Goal: Information Seeking & Learning: Learn about a topic

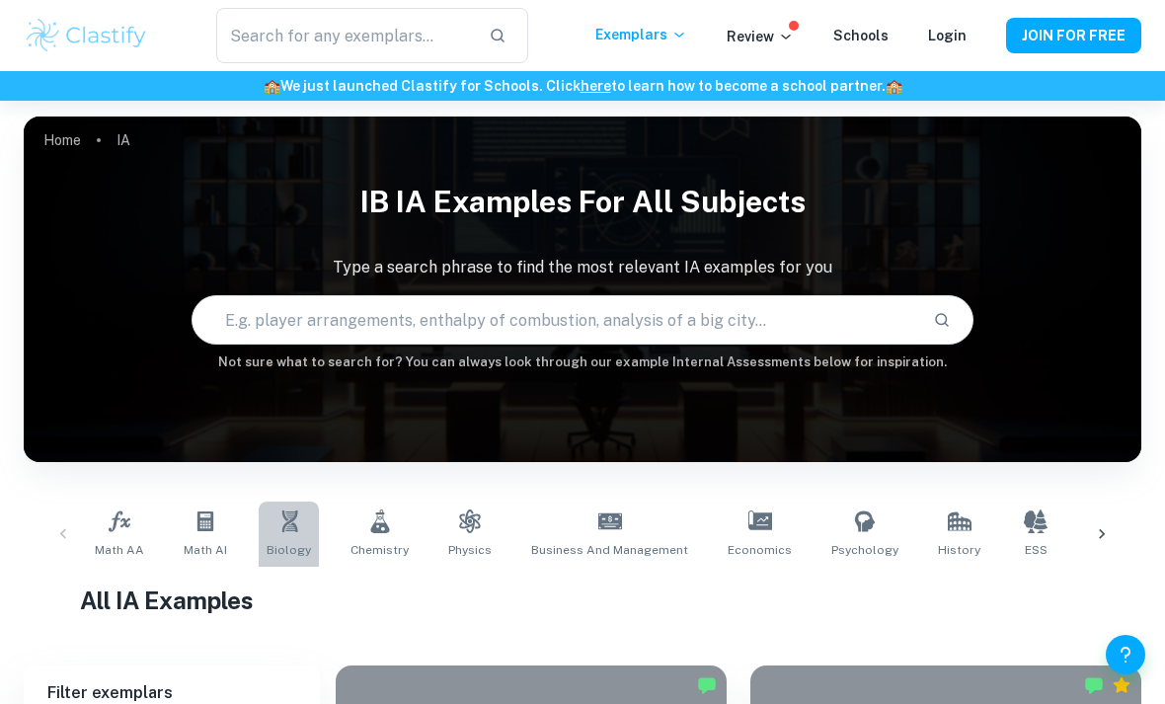
click at [274, 537] on link "Biology" at bounding box center [289, 534] width 60 height 65
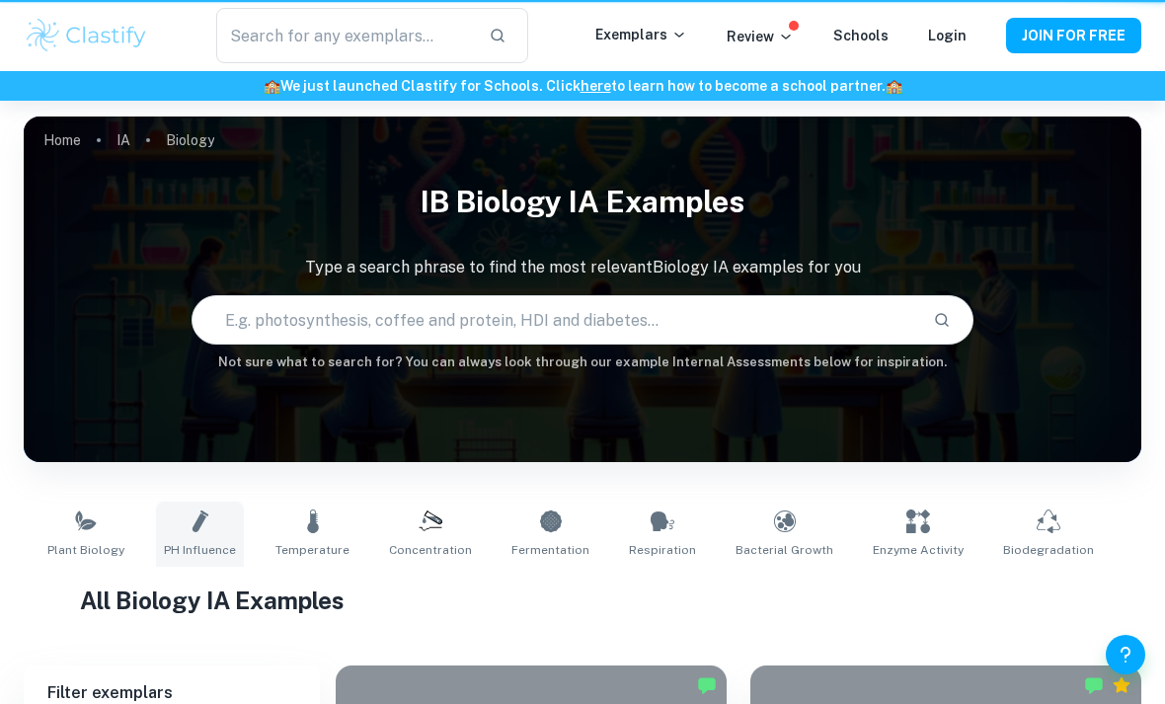
type input "Biology"
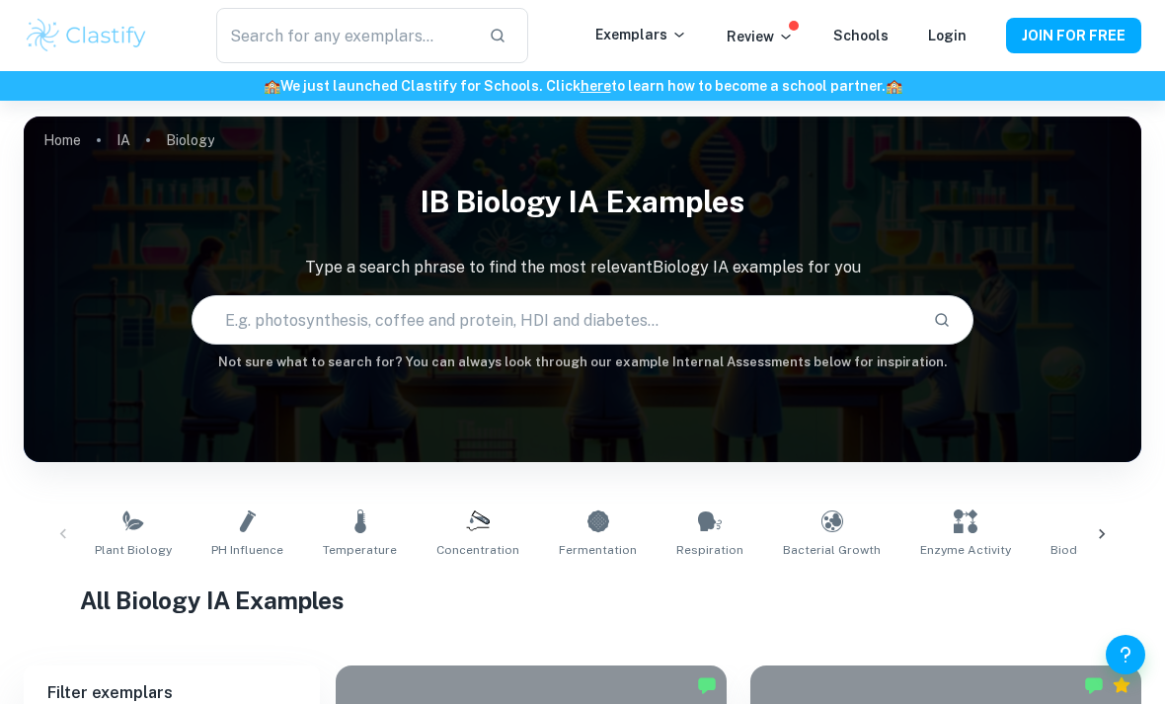
click at [346, 303] on input "text" at bounding box center [555, 319] width 725 height 55
paste input "Investigation alcohol inhibition in yeast respiration (relate to fermentation)"
type input "Investigation alcohol inhibition in yeast respiration (relate to fermentation)"
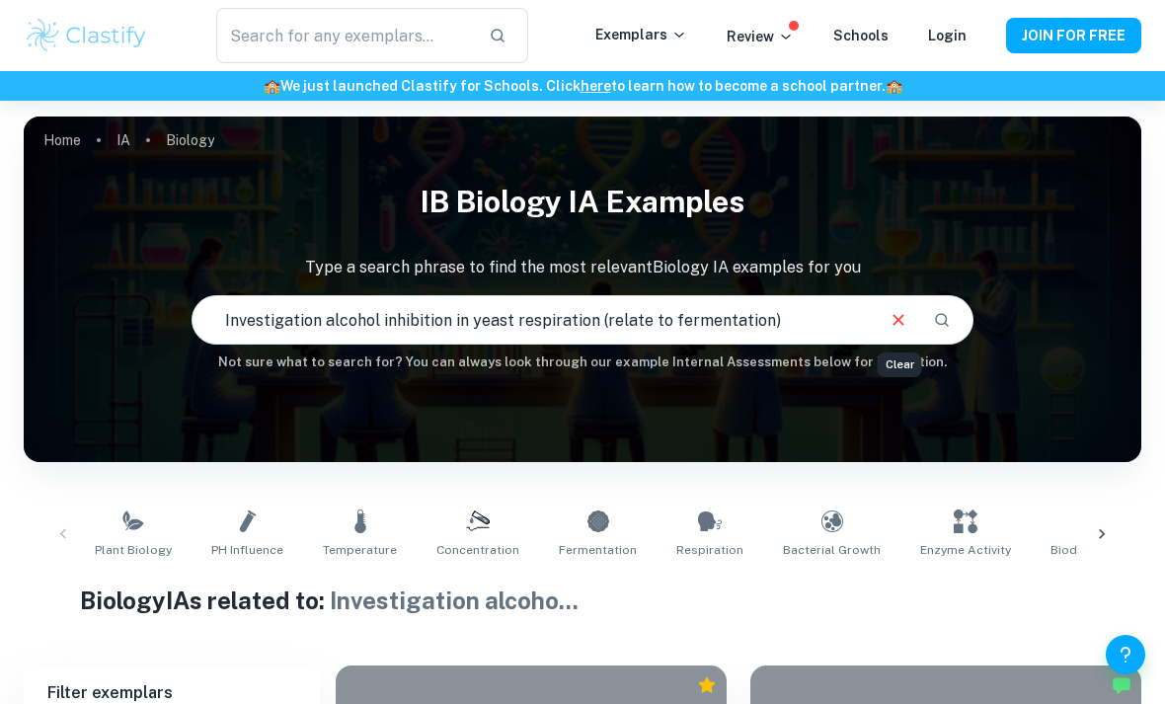
click at [897, 327] on icon "Clear" at bounding box center [899, 320] width 22 height 22
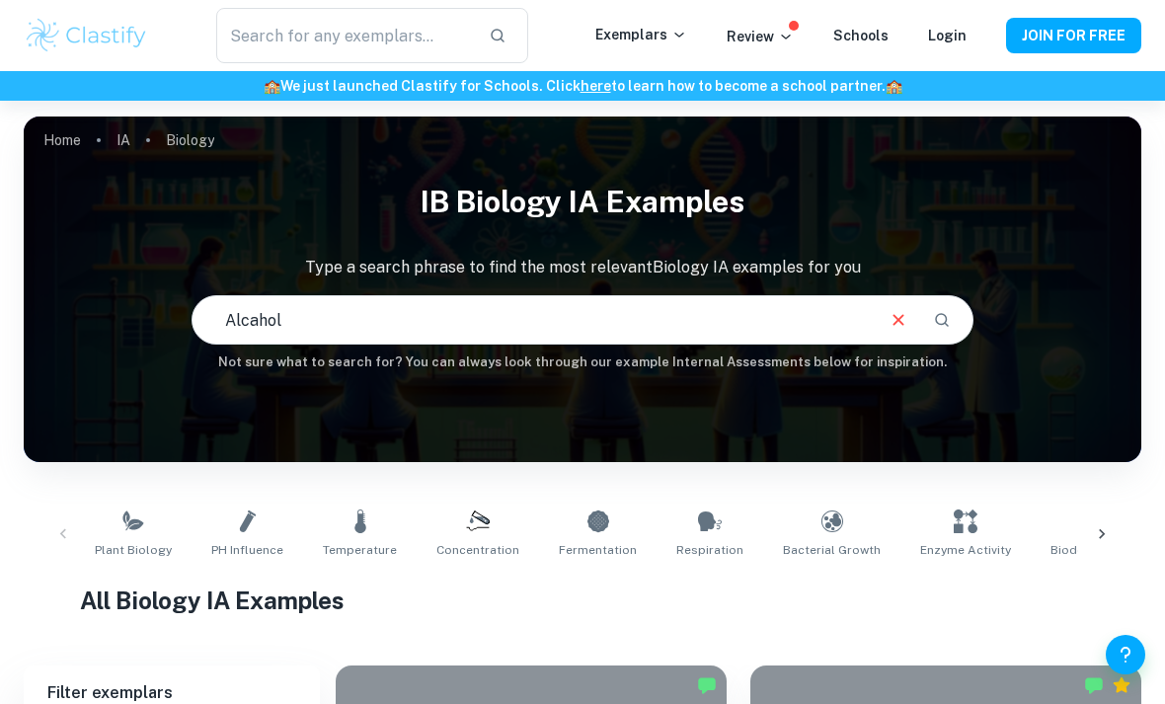
type input "Alcahol"
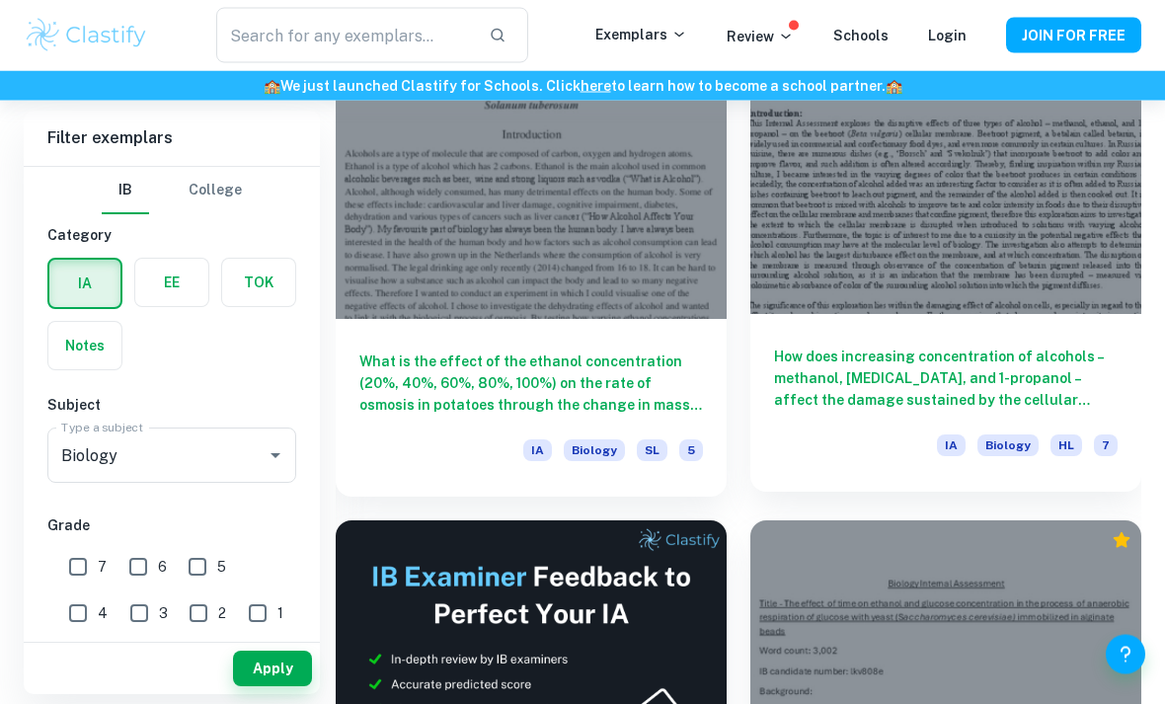
scroll to position [640, 0]
click at [817, 390] on h6 "How does increasing concentration of alcohols – methanol, [MEDICAL_DATA], and 1…" at bounding box center [946, 378] width 344 height 65
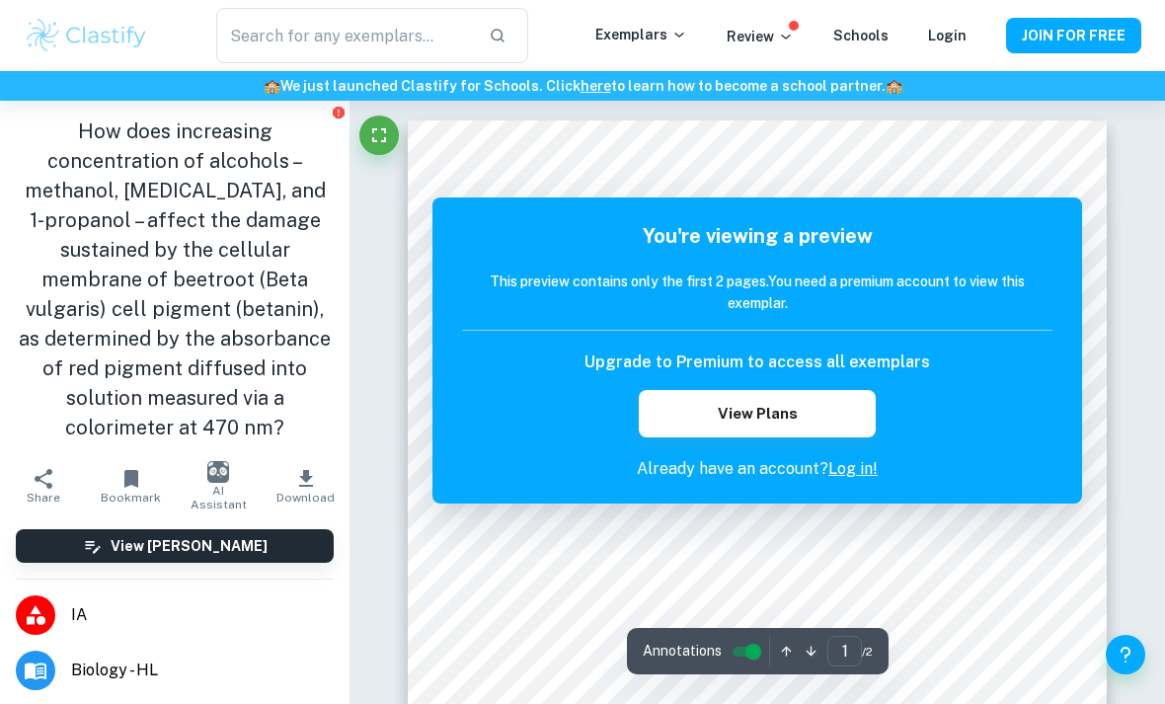
click at [300, 398] on h1 "How does increasing concentration of alcohols – methanol, [MEDICAL_DATA], and 1…" at bounding box center [175, 280] width 318 height 326
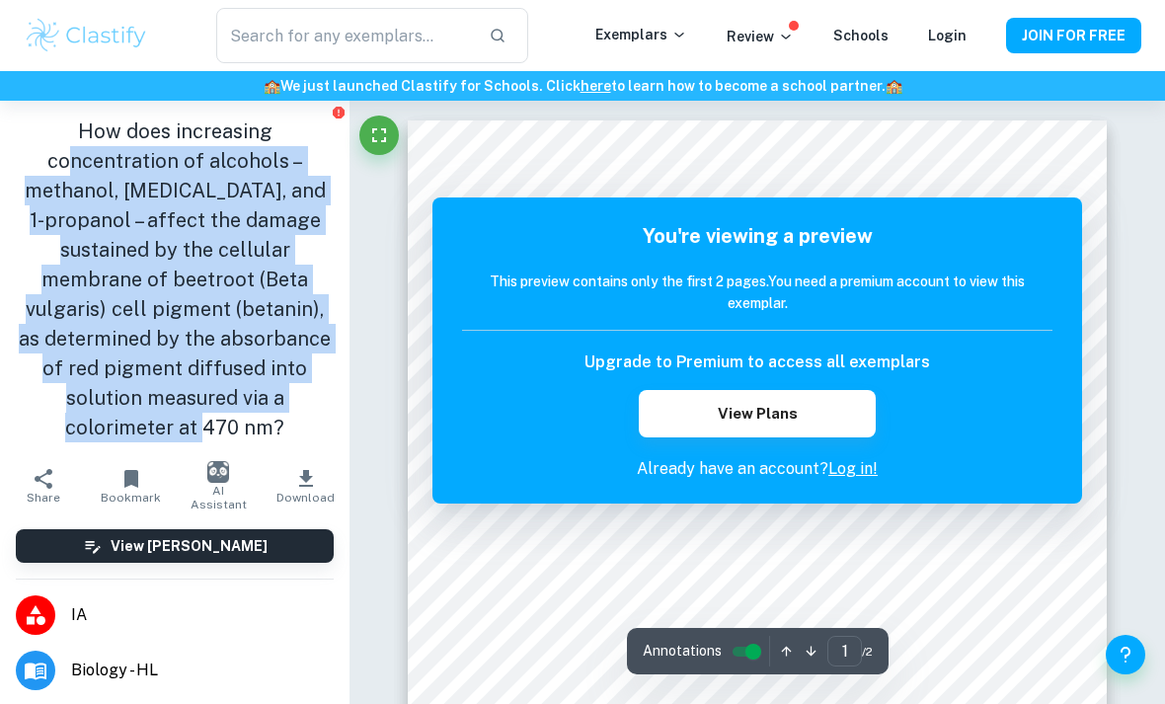
drag, startPoint x: 301, startPoint y: 398, endPoint x: 72, endPoint y: 149, distance: 338.3
click at [72, 149] on h1 "How does increasing concentration of alcohols – methanol, [MEDICAL_DATA], and 1…" at bounding box center [175, 280] width 318 height 326
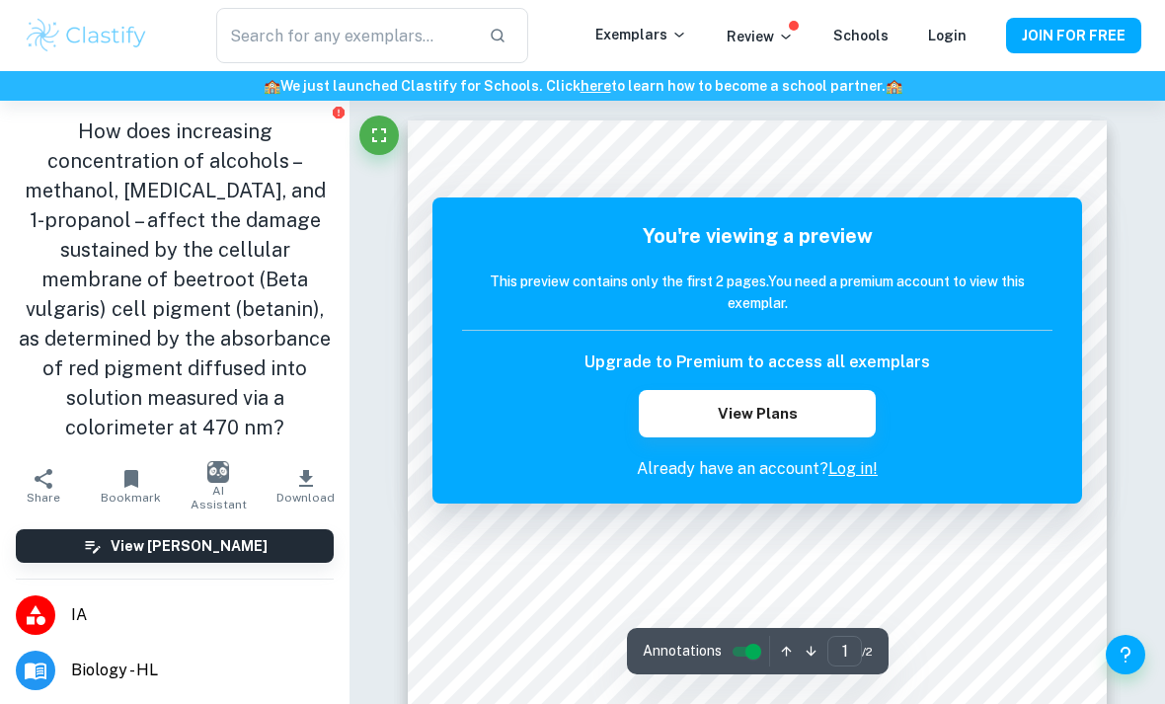
click at [76, 120] on h1 "How does increasing concentration of alcohols – methanol, [MEDICAL_DATA], and 1…" at bounding box center [175, 280] width 318 height 326
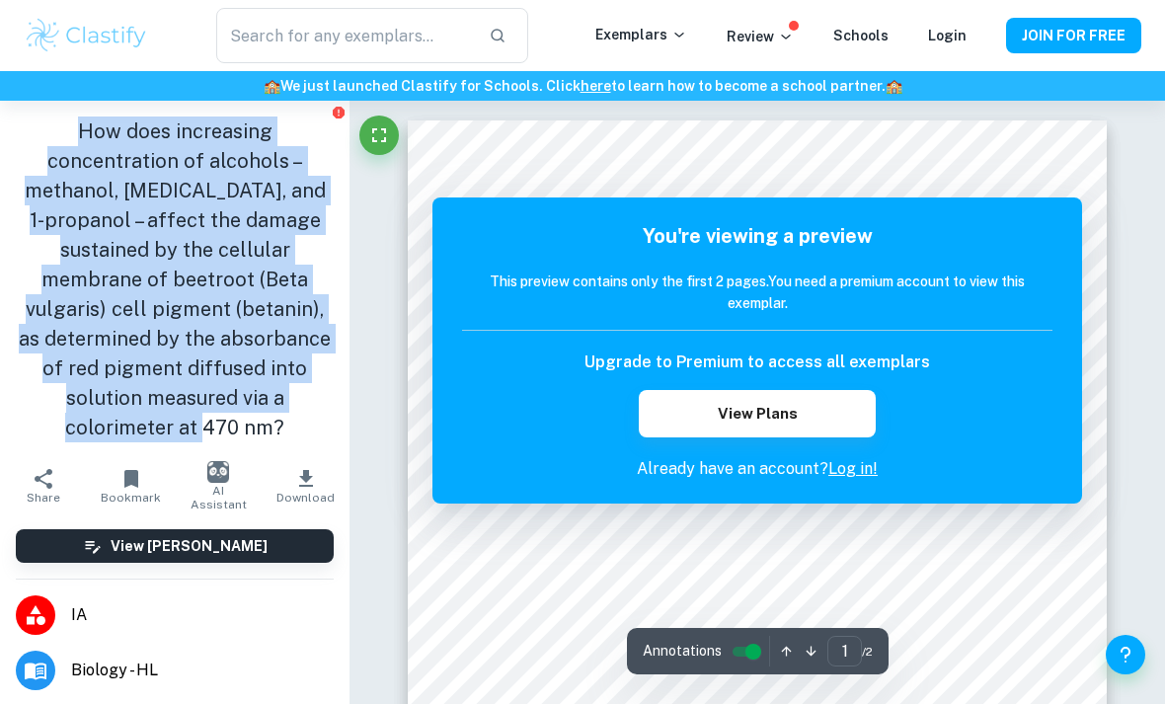
drag, startPoint x: 80, startPoint y: 131, endPoint x: 311, endPoint y: 417, distance: 367.2
click at [311, 417] on div "How does increasing concentration of alcohols – methanol, [MEDICAL_DATA], and 1…" at bounding box center [175, 280] width 350 height 358
copy h1 "How does increasing concentration of alcohols – methanol, [MEDICAL_DATA], and 1…"
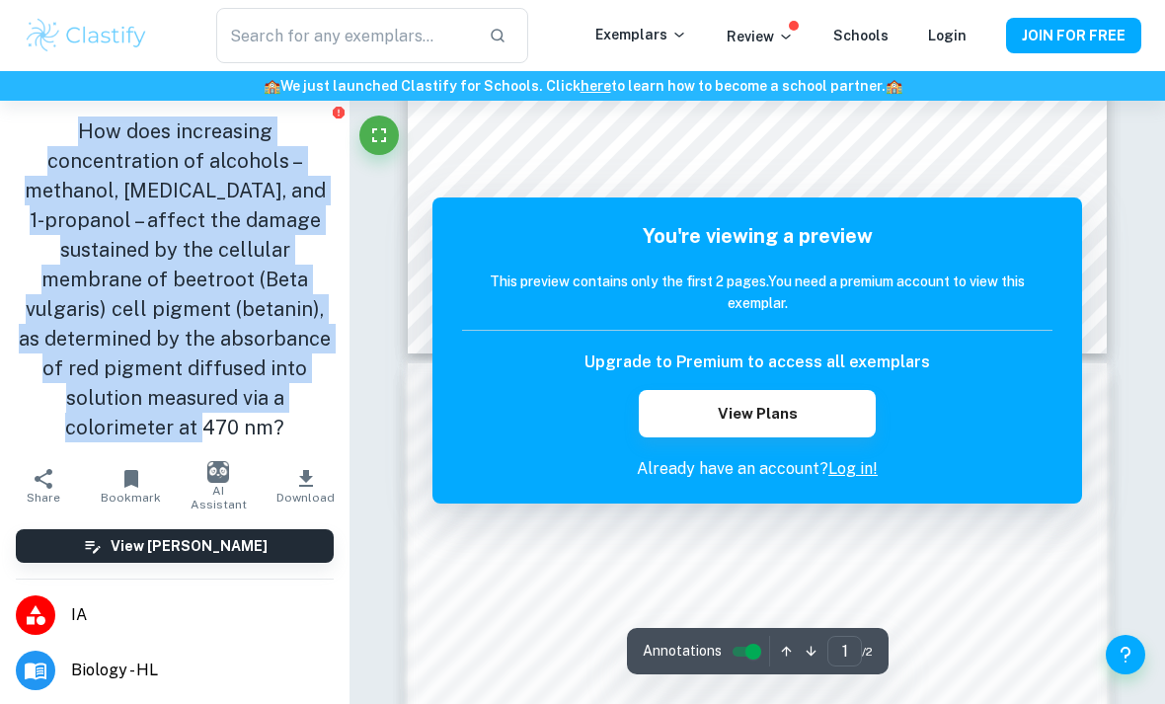
scroll to position [673, 0]
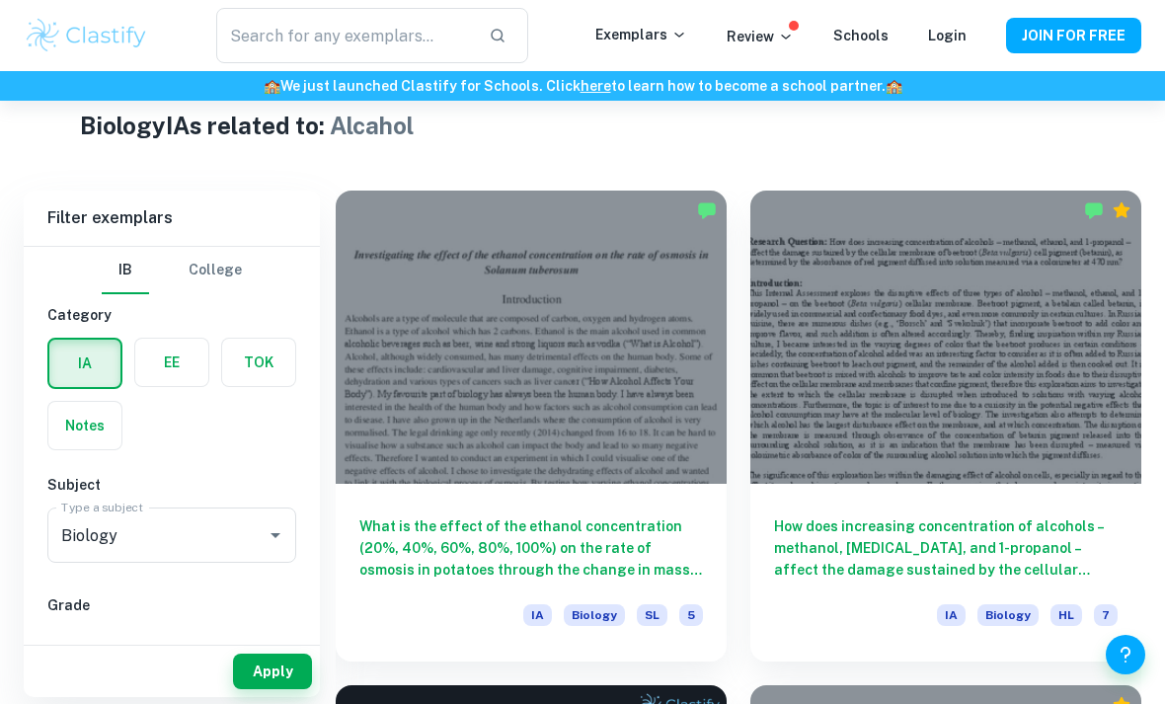
scroll to position [478, 0]
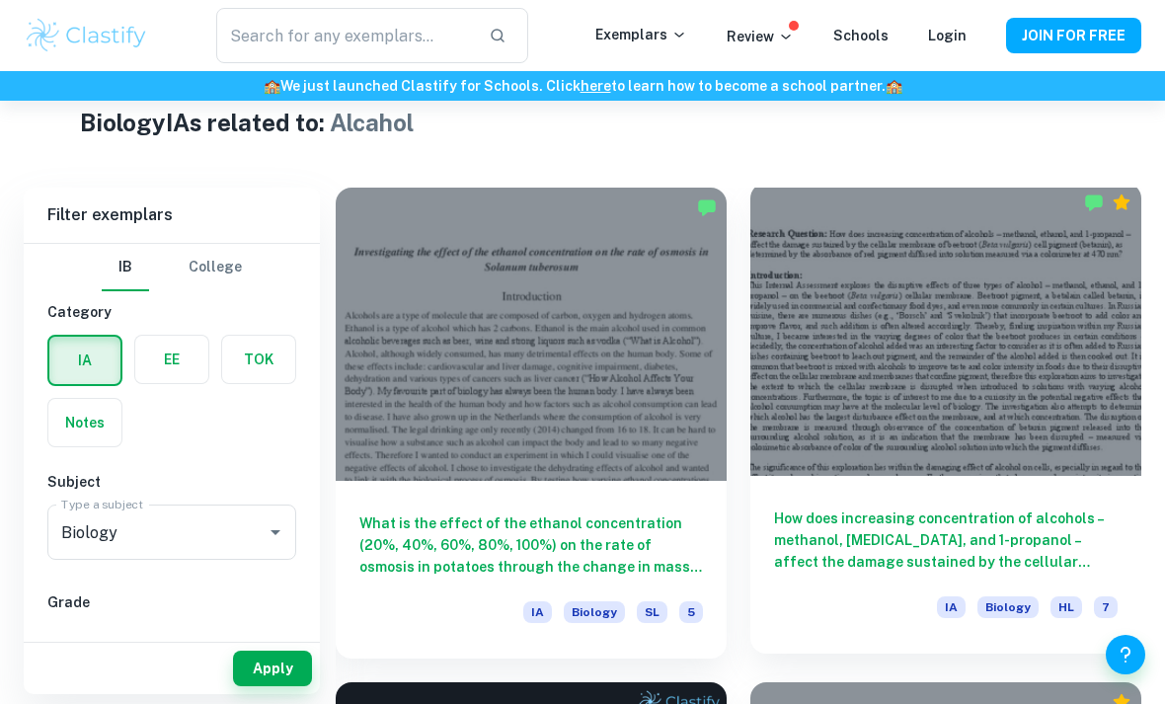
click at [901, 517] on h6 "How does increasing concentration of alcohols – methanol, [MEDICAL_DATA], and 1…" at bounding box center [946, 540] width 344 height 65
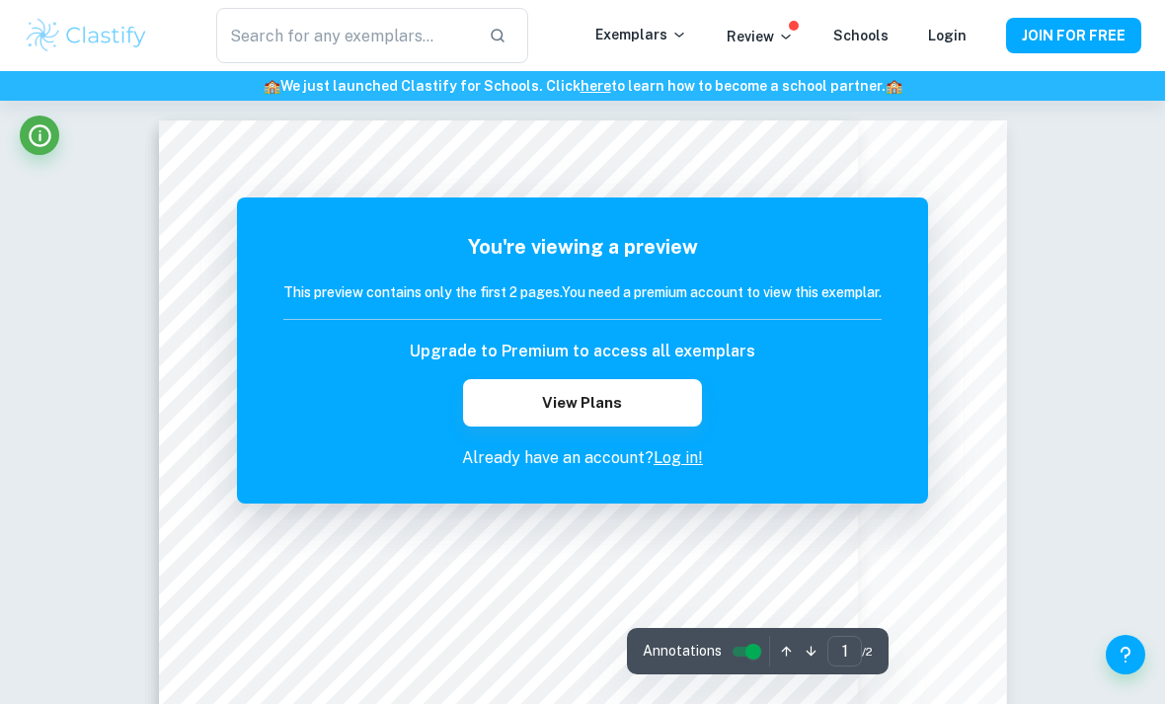
click at [97, 48] on img at bounding box center [86, 36] width 125 height 40
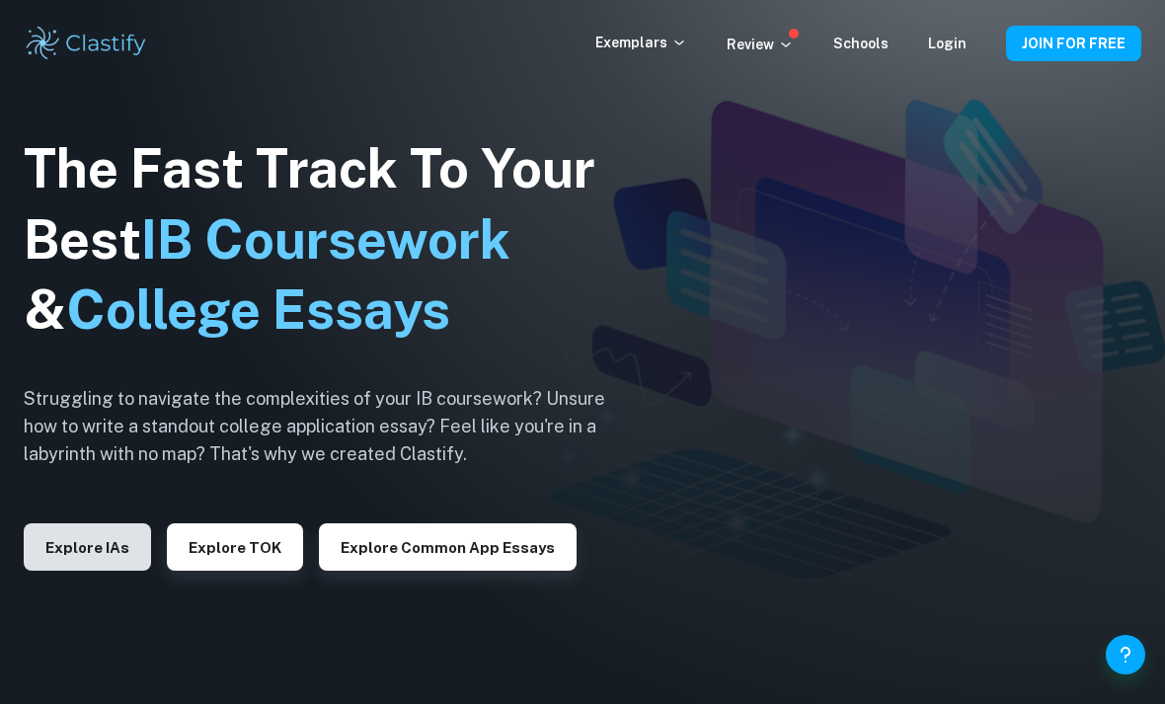
click at [113, 571] on button "Explore IAs" at bounding box center [87, 546] width 127 height 47
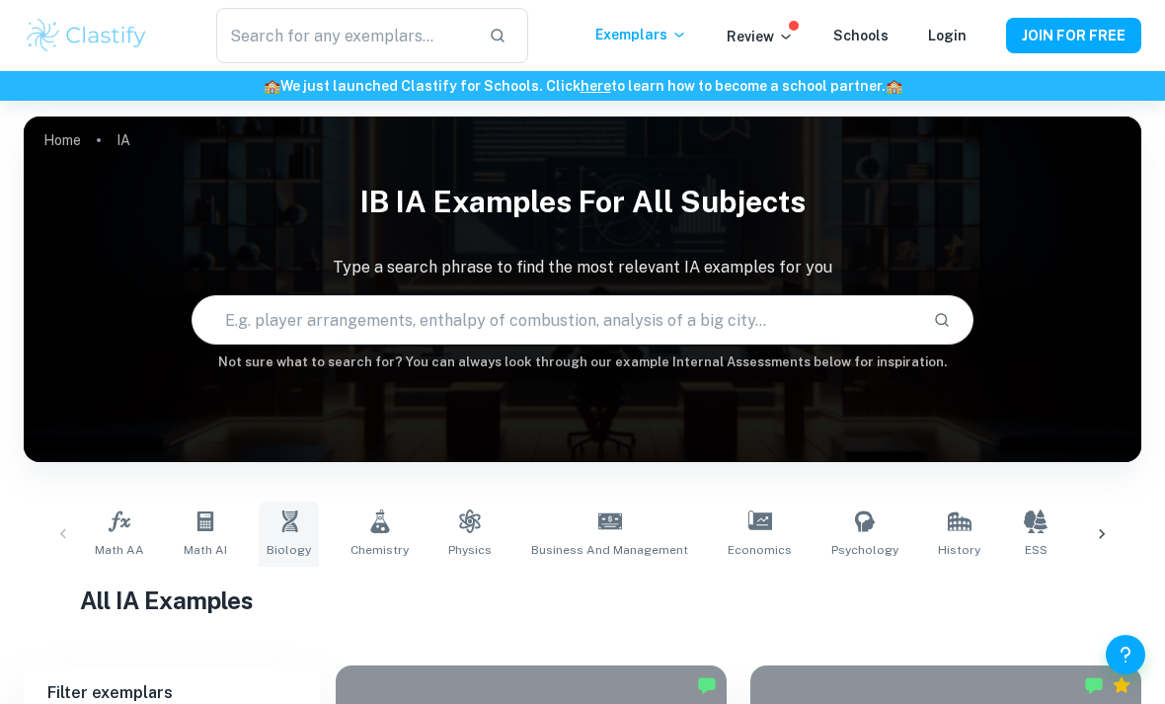
click at [287, 523] on icon at bounding box center [290, 522] width 24 height 24
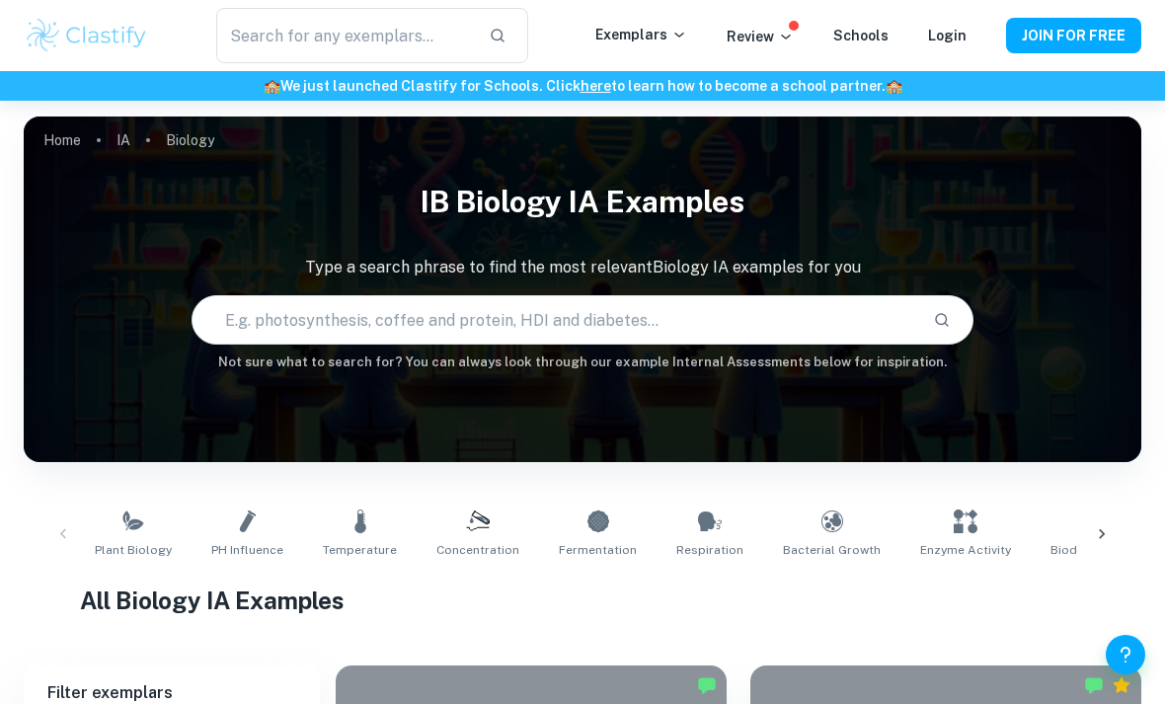
click at [484, 331] on input "text" at bounding box center [555, 319] width 725 height 55
type input "Neurological"
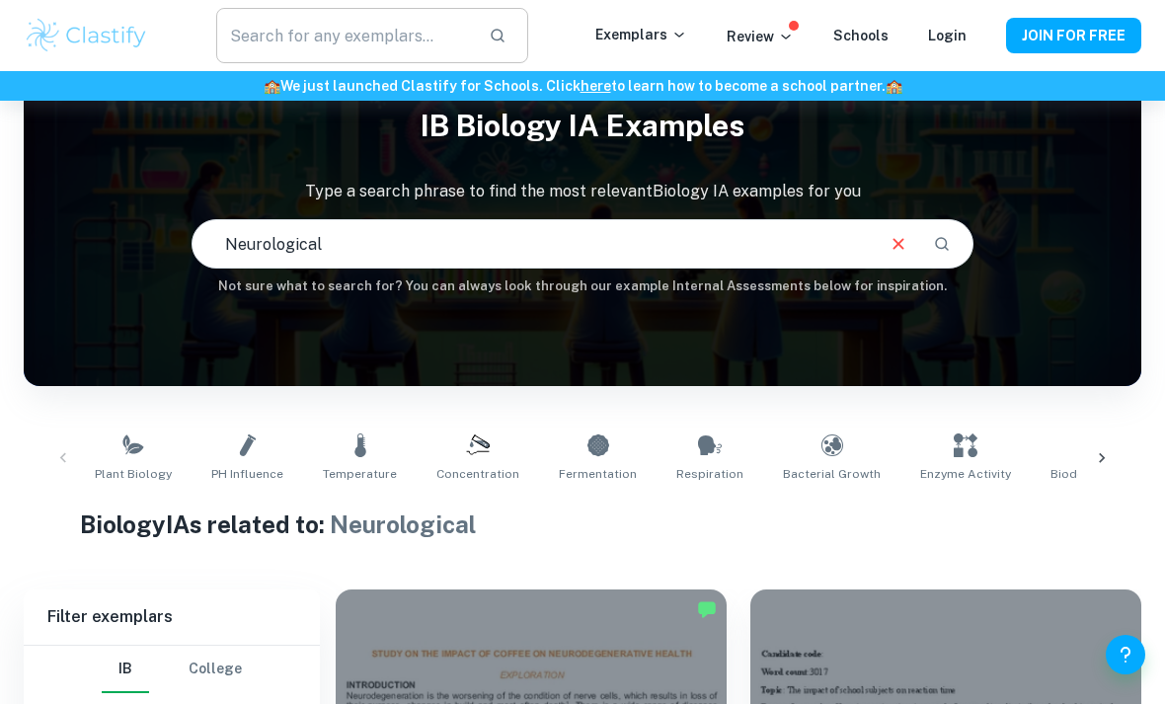
scroll to position [139, 0]
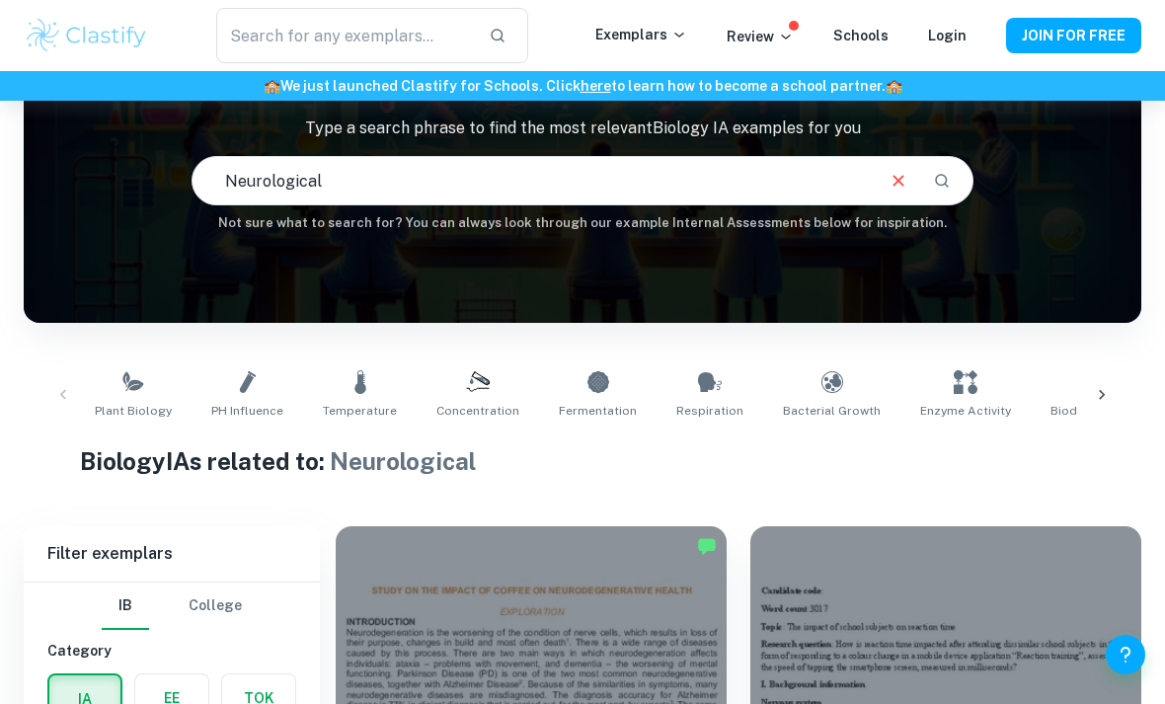
click at [587, 194] on input "Neurological" at bounding box center [532, 180] width 679 height 55
click at [887, 182] on button "Clear" at bounding box center [899, 181] width 38 height 38
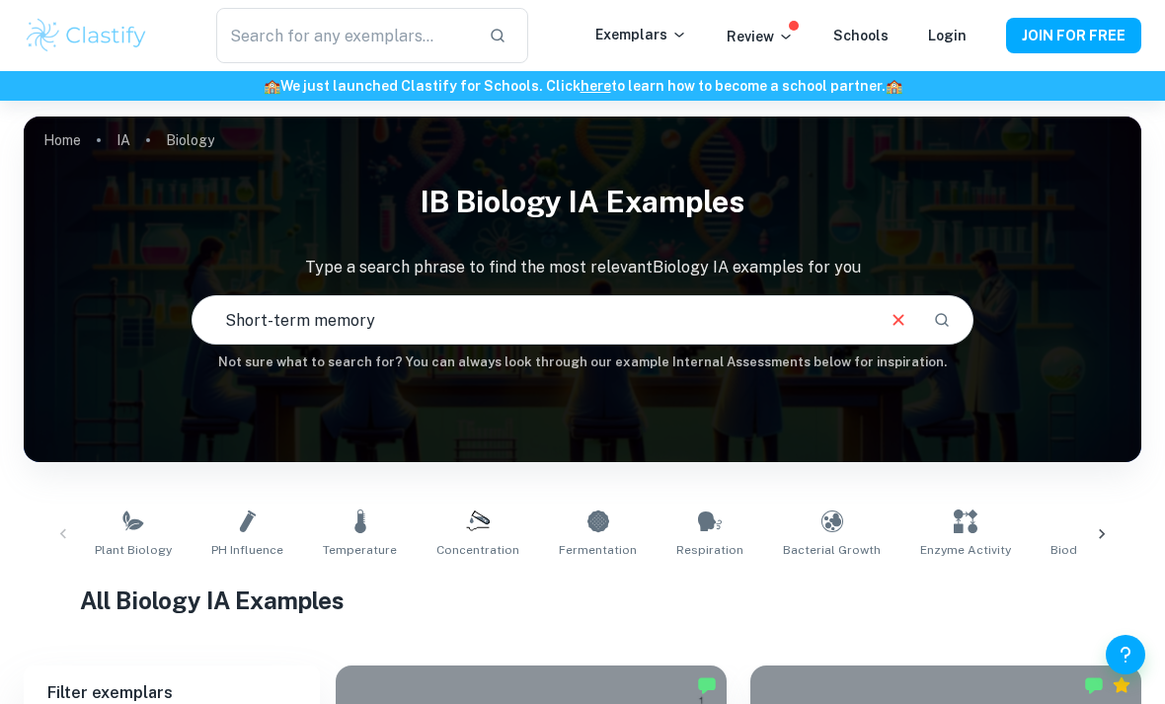
type input "Short-term memory"
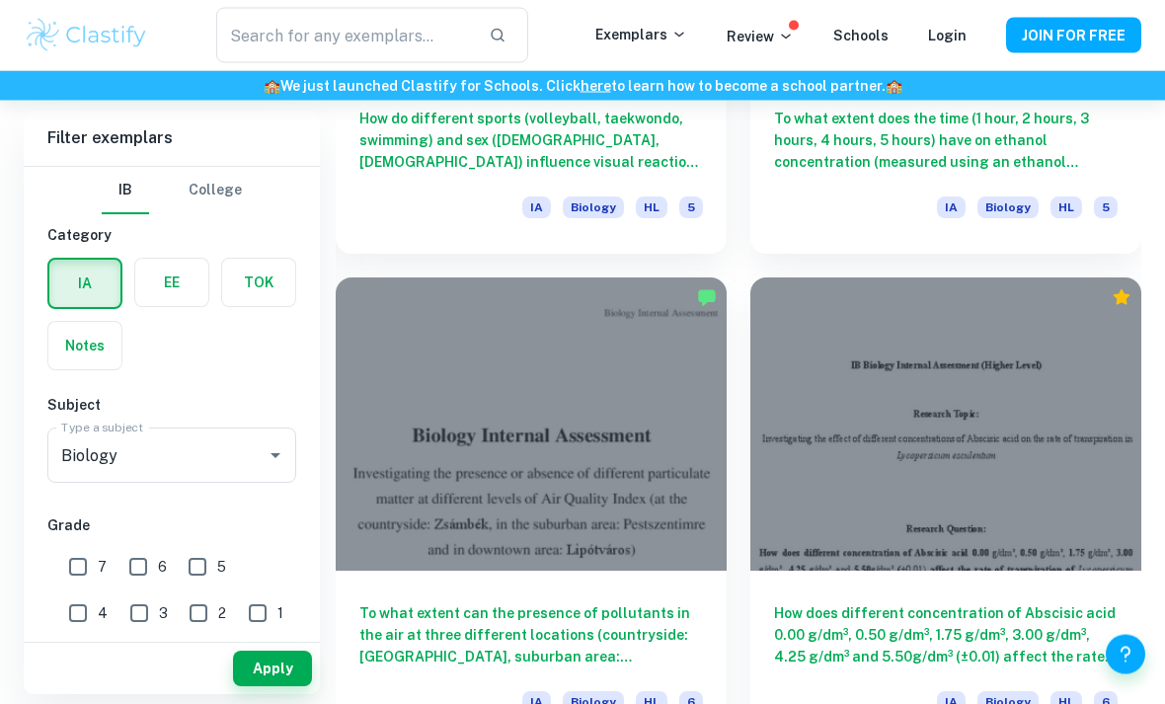
scroll to position [3866, 0]
